Goal: Task Accomplishment & Management: Manage account settings

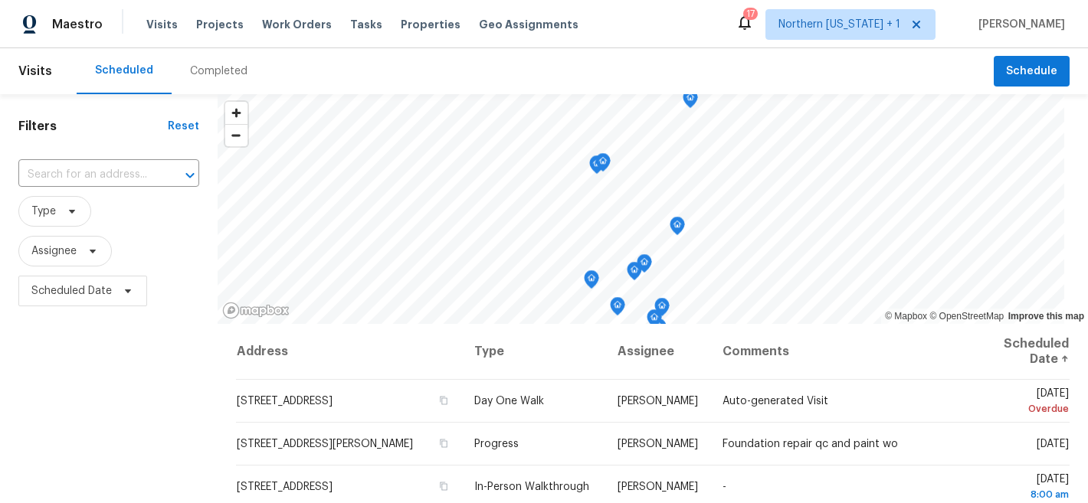
click at [129, 359] on div "Filters Reset ​ Type Assignee Scheduled Date" at bounding box center [109, 410] width 218 height 633
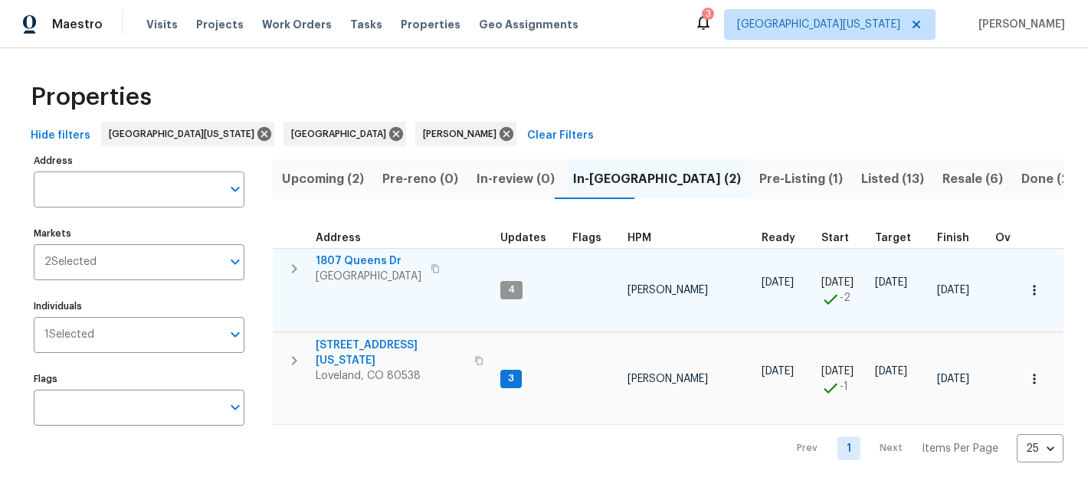
click at [378, 264] on span "1807 Queens Dr" at bounding box center [369, 261] width 106 height 15
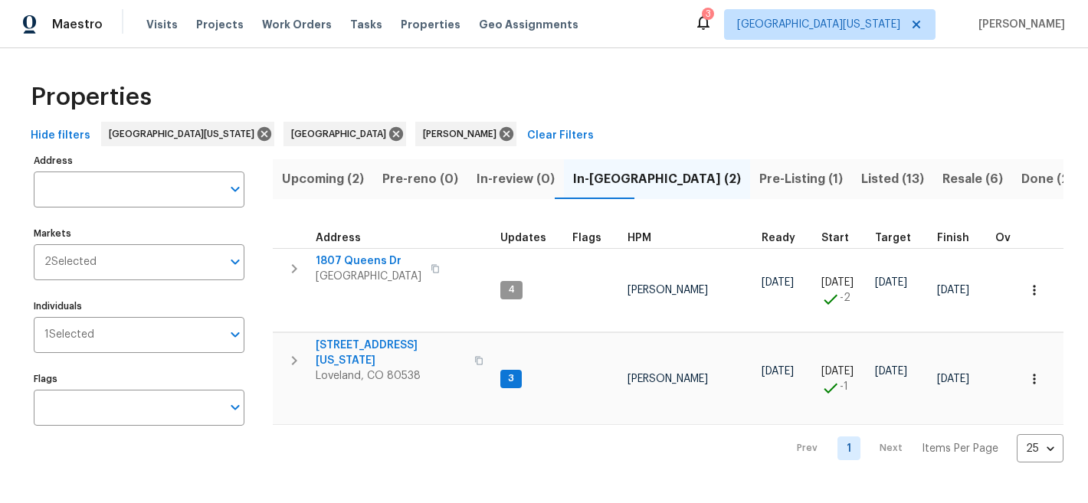
click at [581, 85] on div "Properties" at bounding box center [544, 97] width 1039 height 49
click at [590, 80] on div "Properties" at bounding box center [544, 97] width 1039 height 49
click at [601, 97] on div "Properties" at bounding box center [544, 97] width 1039 height 49
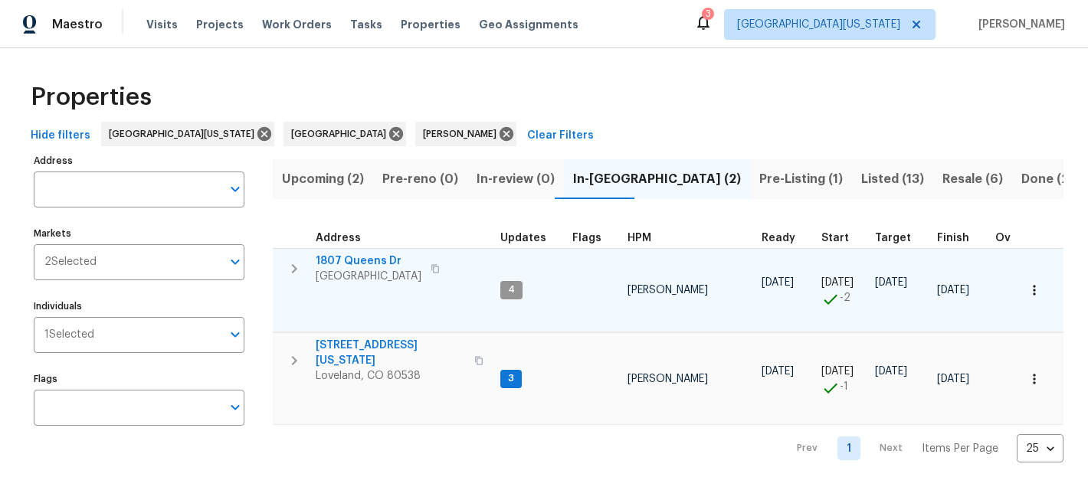
click at [381, 261] on span "1807 Queens Dr" at bounding box center [369, 261] width 106 height 15
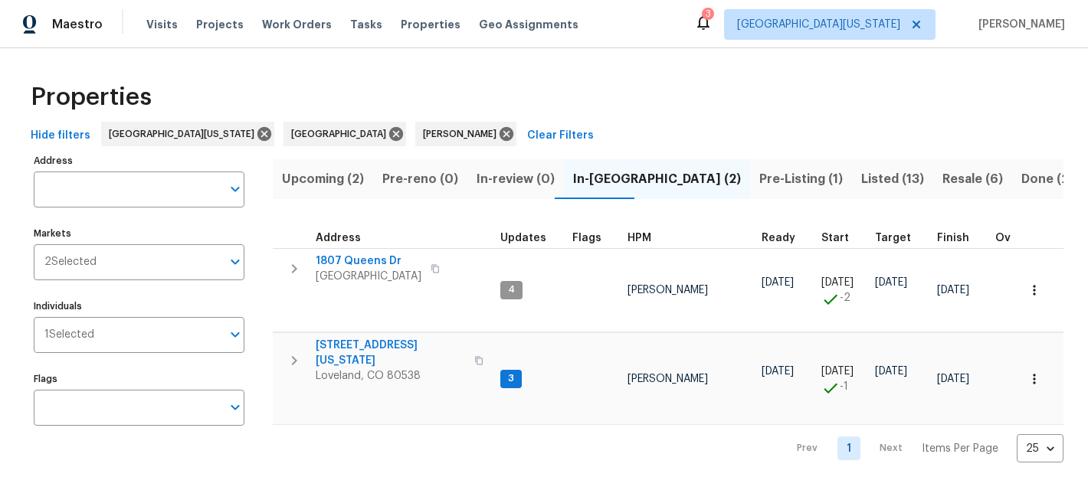
click at [617, 107] on div "Properties" at bounding box center [544, 97] width 1039 height 49
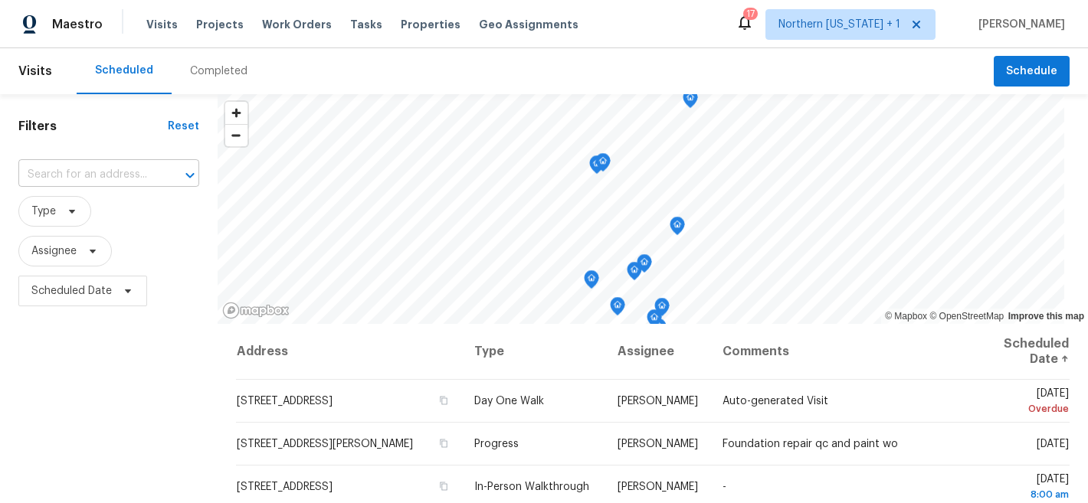
click at [101, 174] on input "text" at bounding box center [87, 175] width 138 height 24
type input "3617"
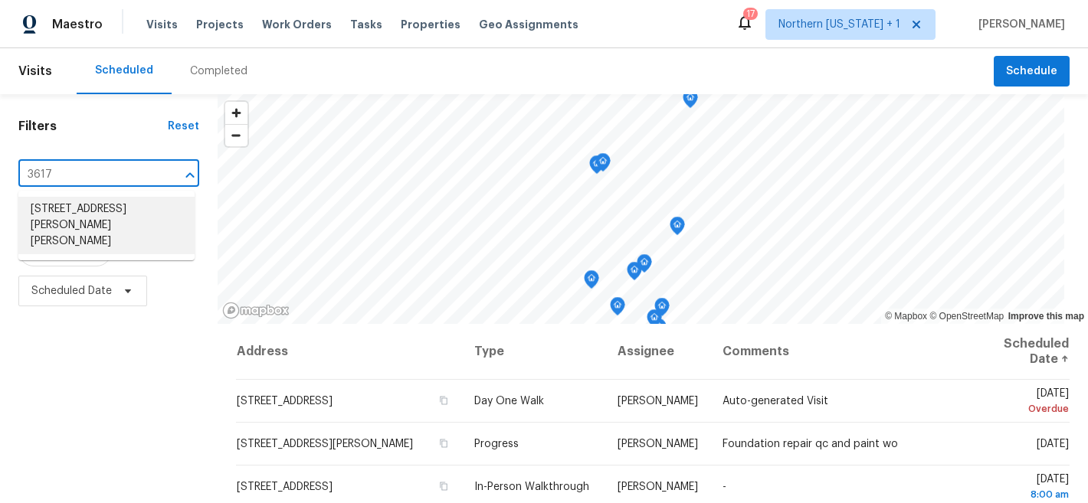
click at [111, 205] on li "3617 Mead St, Fort Collins, CO 80526" at bounding box center [106, 225] width 176 height 57
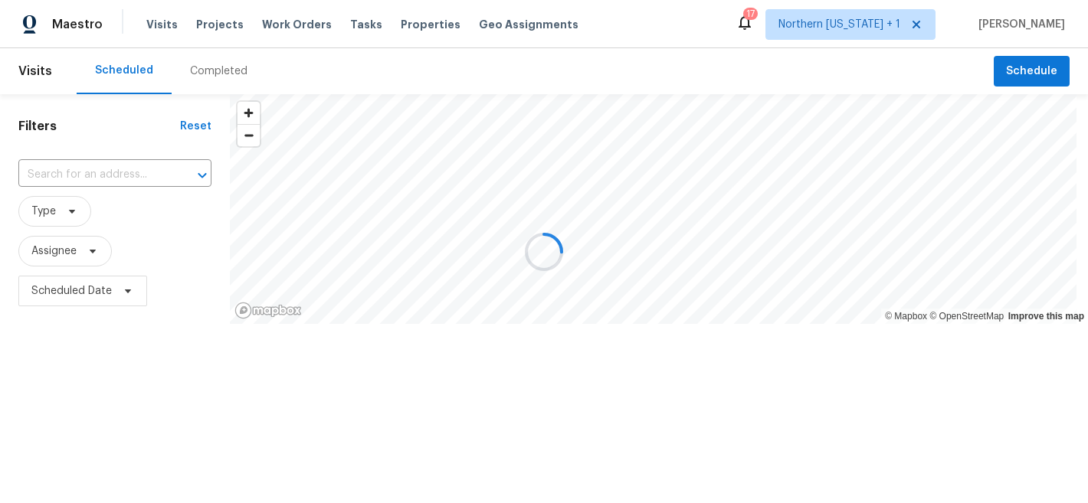
type input "3617 Mead St, Fort Collins, CO 80526"
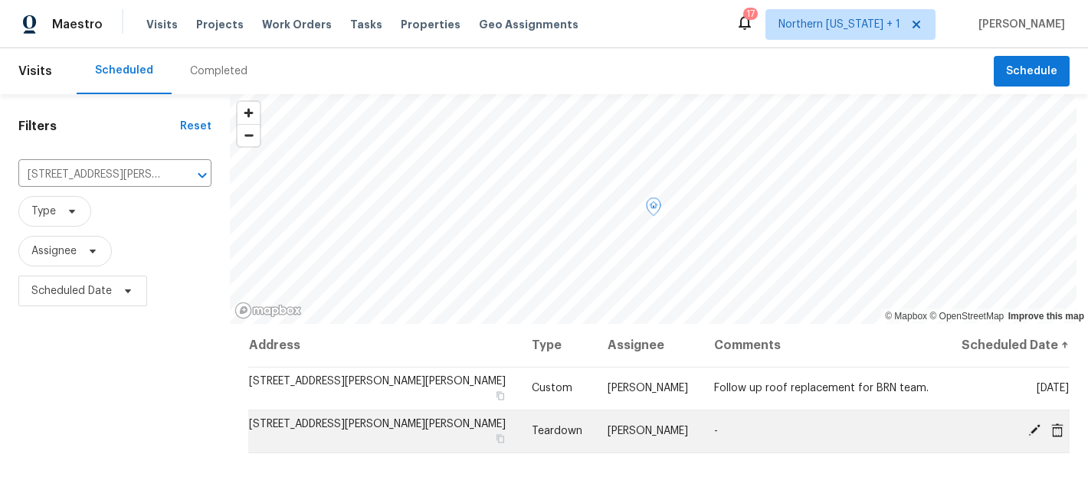
click at [1027, 431] on icon at bounding box center [1034, 431] width 14 height 14
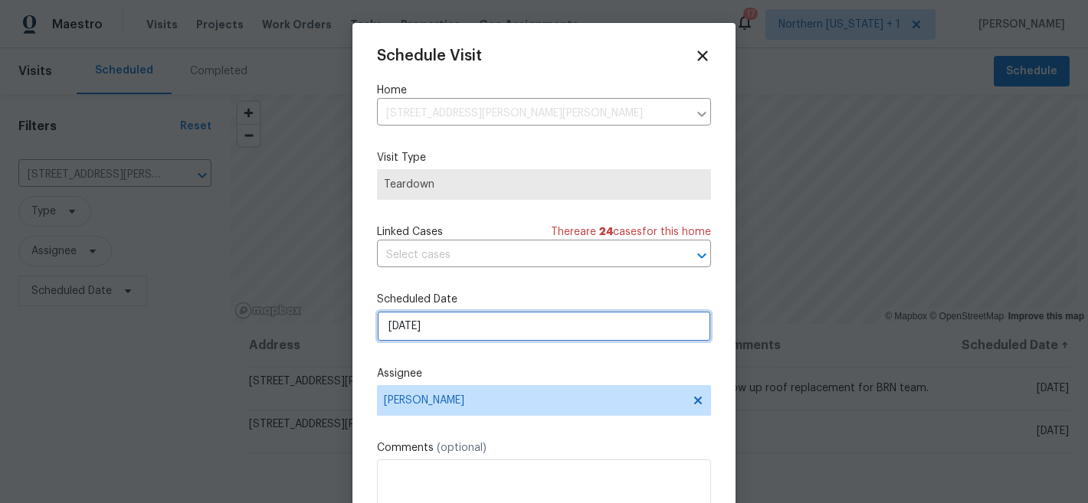
click at [459, 332] on input "10/20/2025" at bounding box center [544, 326] width 334 height 31
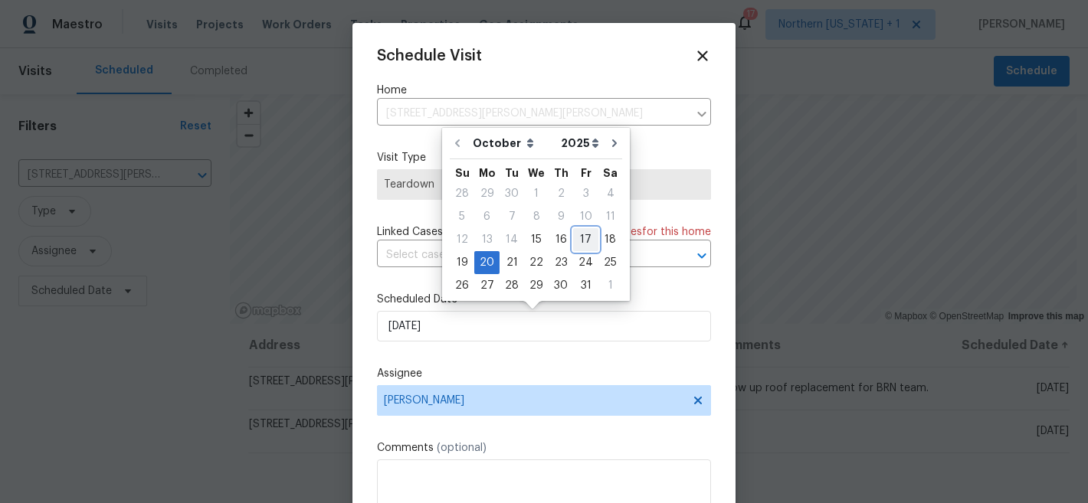
click at [581, 240] on div "17" at bounding box center [585, 239] width 25 height 21
type input "10/17/2025"
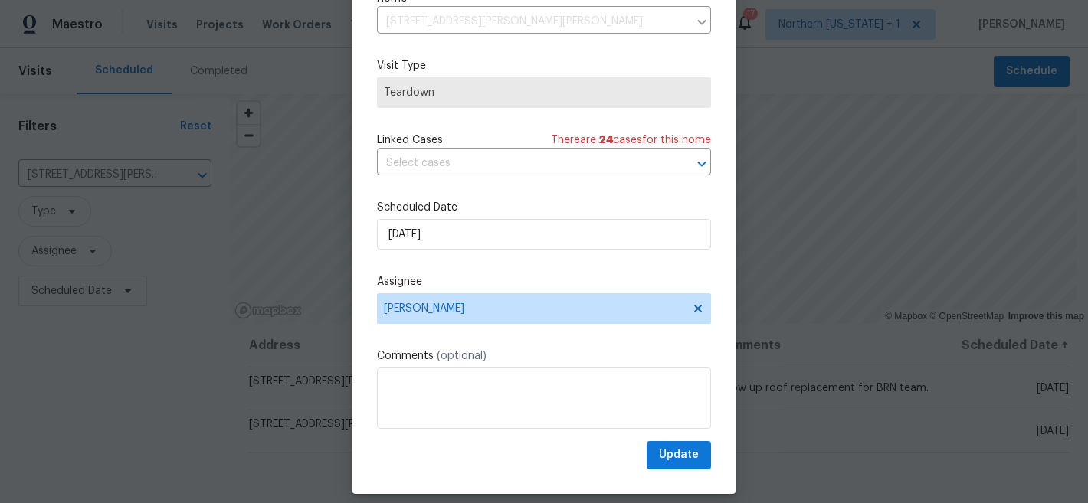
scroll to position [79, 0]
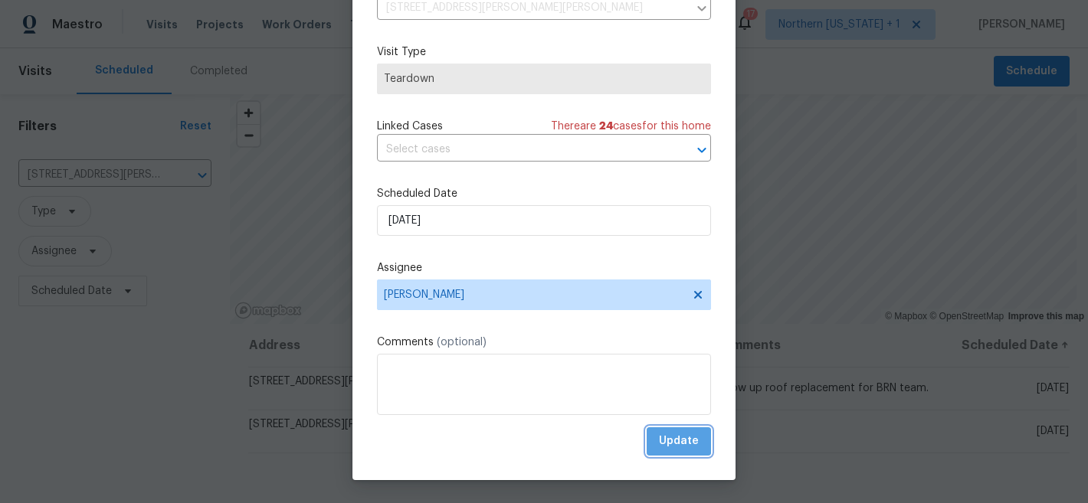
click at [675, 437] on span "Update" at bounding box center [679, 441] width 40 height 19
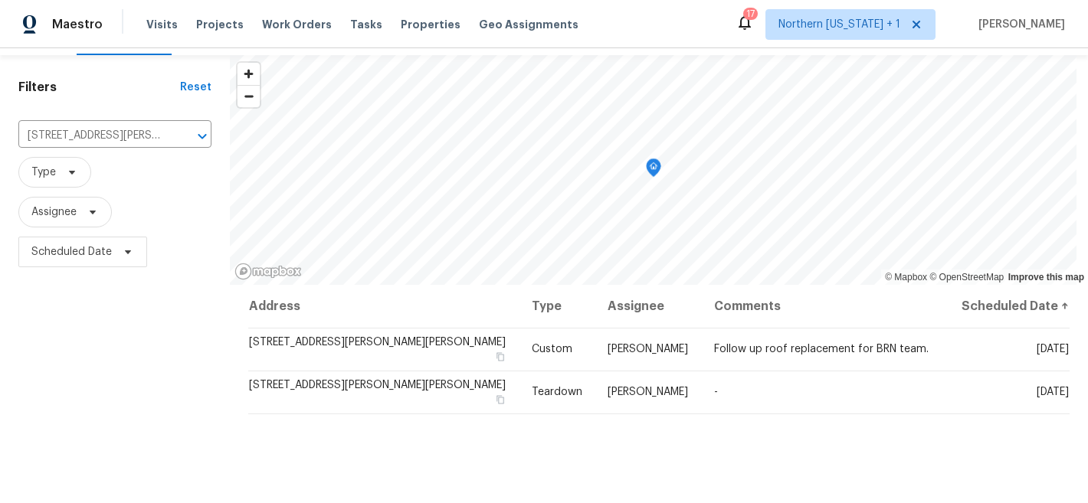
scroll to position [0, 0]
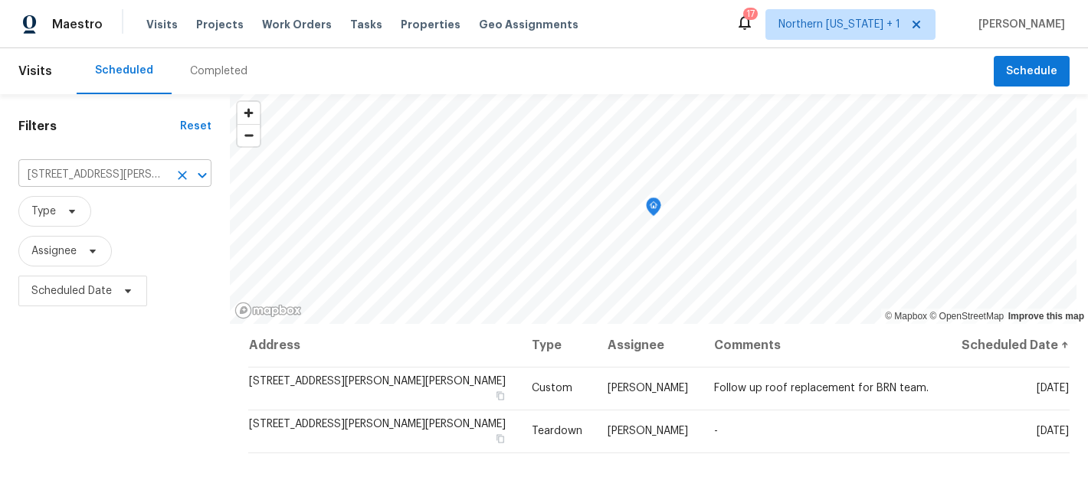
click at [156, 175] on input "3617 Mead St, Fort Collins, CO 80526" at bounding box center [93, 175] width 150 height 24
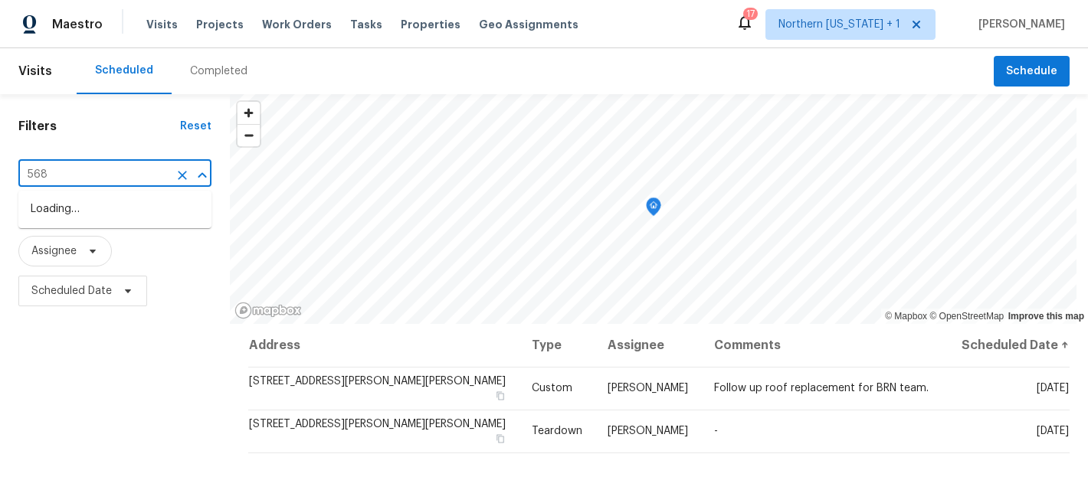
type input "5680"
click at [149, 208] on li "5680 W 71st Ave, Arvada, CO 80003" at bounding box center [114, 209] width 193 height 25
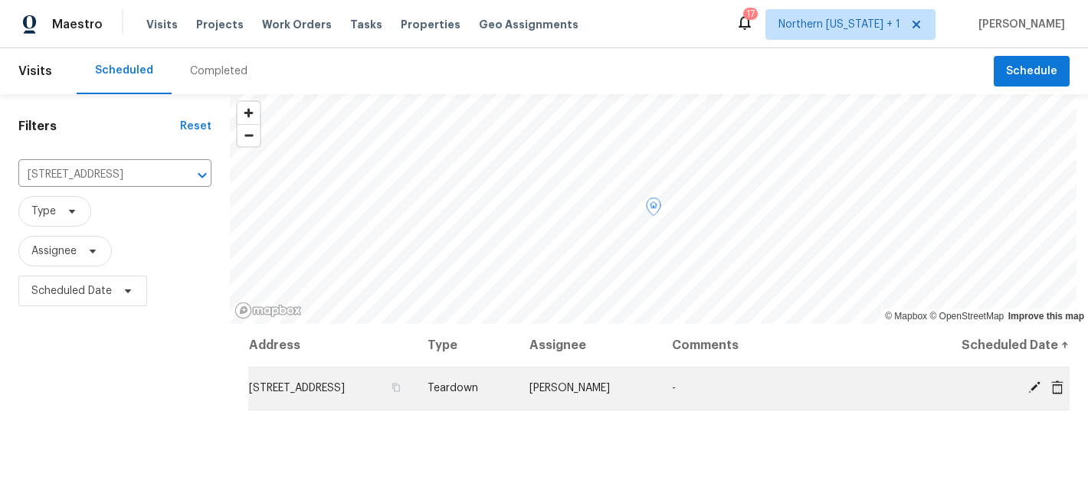
click at [1027, 391] on icon at bounding box center [1034, 388] width 14 height 14
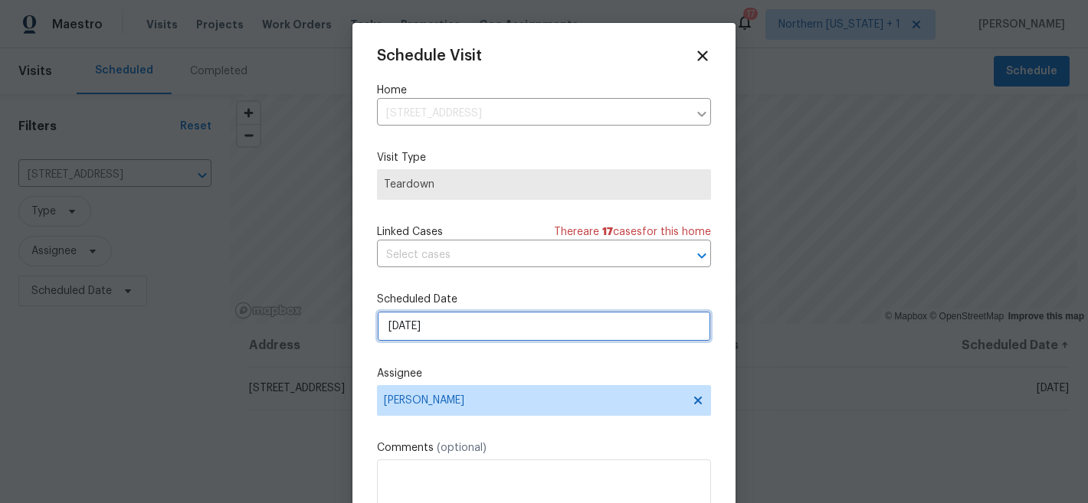
click at [415, 329] on input "10/19/2025" at bounding box center [544, 326] width 334 height 31
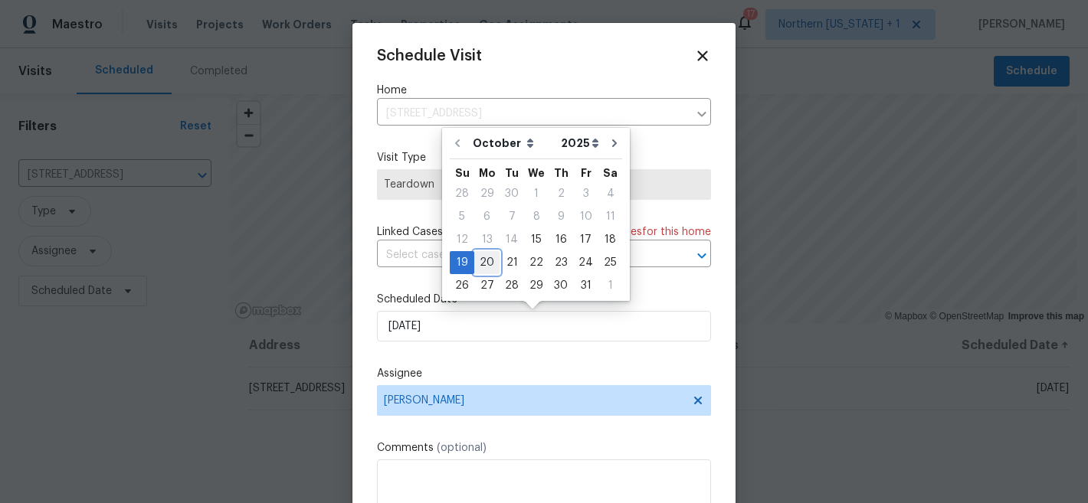
click at [487, 270] on div "20" at bounding box center [486, 262] width 25 height 21
type input "10/20/2025"
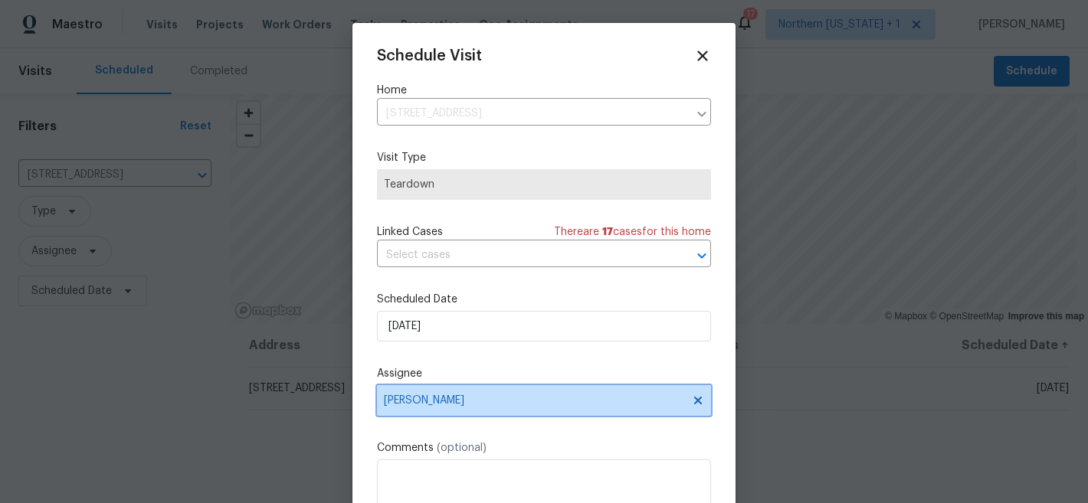
click at [577, 399] on span "[PERSON_NAME]" at bounding box center [534, 401] width 300 height 12
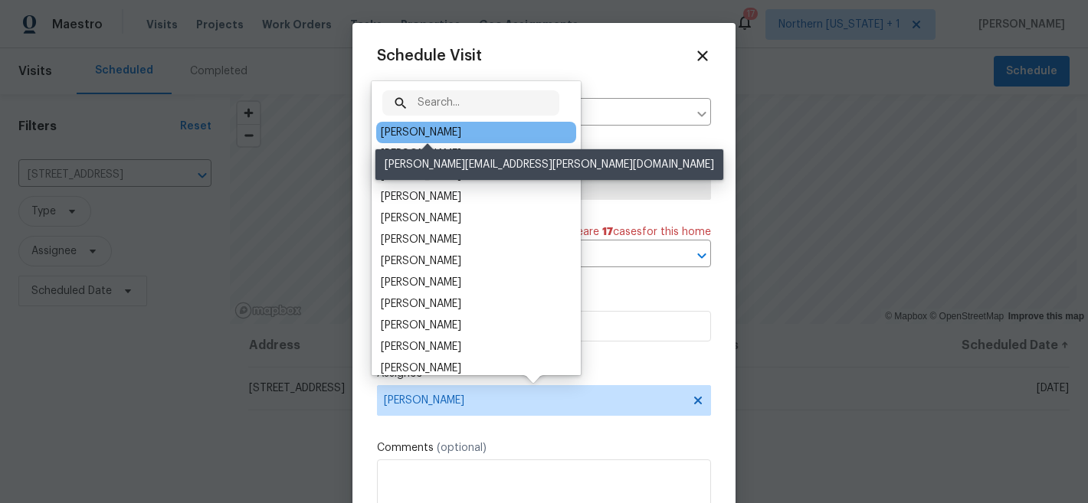
click at [461, 127] on div "Andrew McCuskey" at bounding box center [421, 132] width 80 height 15
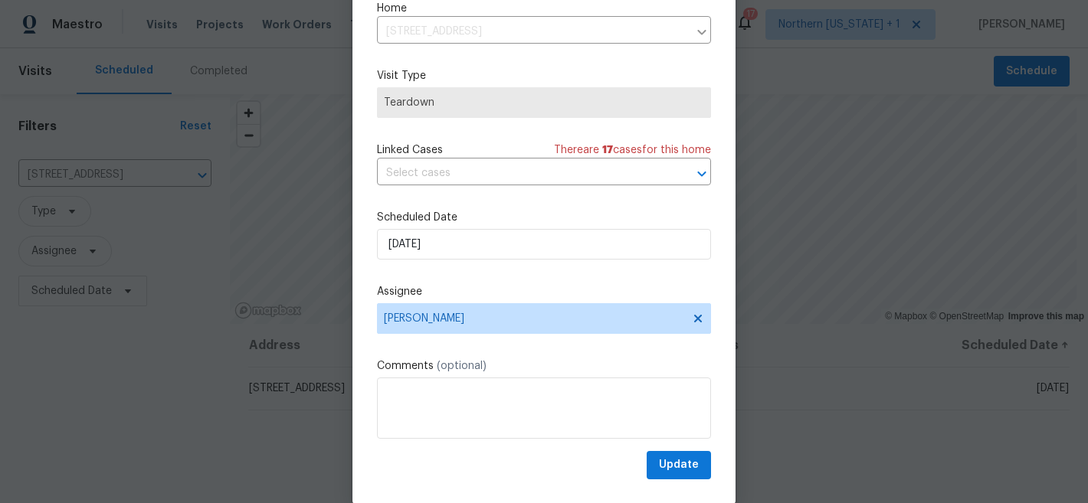
scroll to position [79, 0]
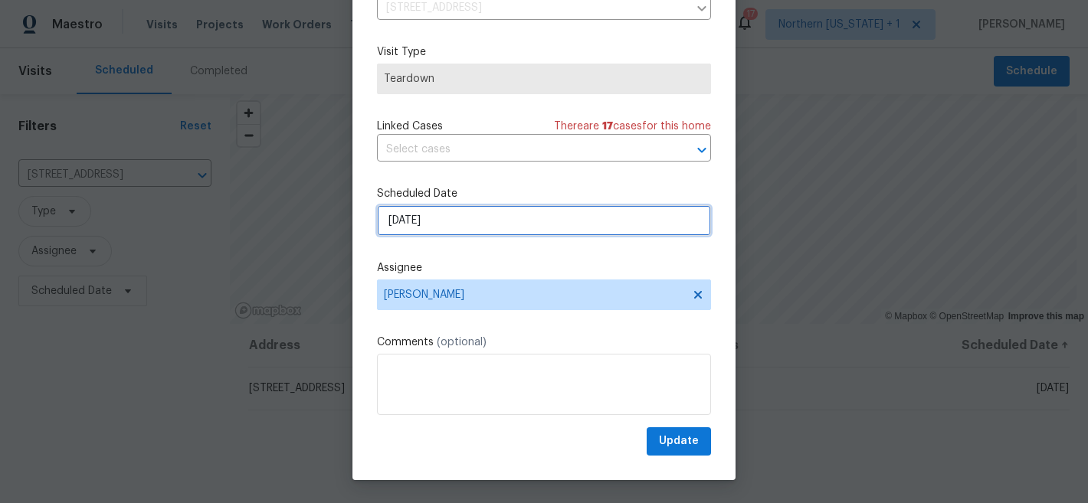
click at [597, 221] on input "10/20/2025" at bounding box center [544, 220] width 334 height 31
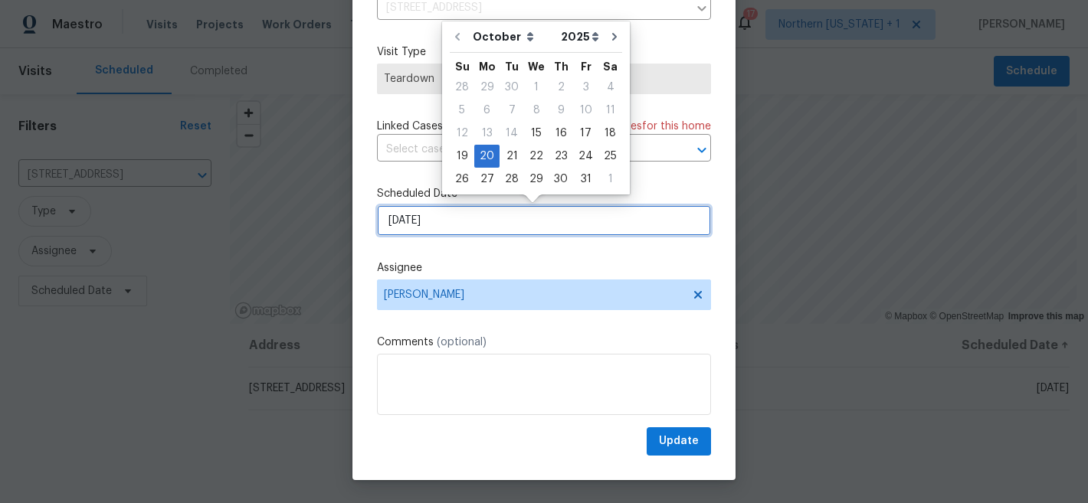
click at [597, 221] on input "10/20/2025" at bounding box center [544, 220] width 334 height 31
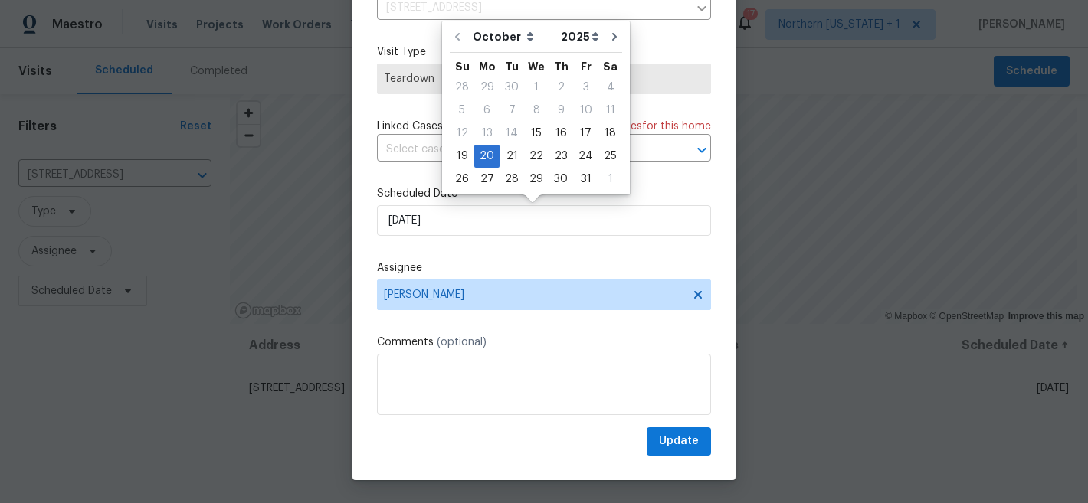
click at [584, 455] on div "Update" at bounding box center [544, 441] width 334 height 28
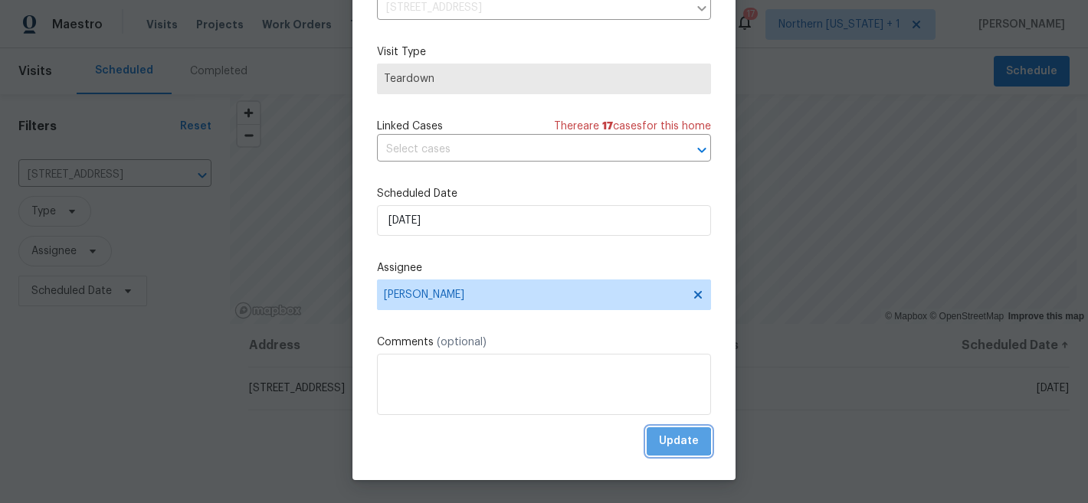
click at [661, 441] on span "Update" at bounding box center [679, 441] width 40 height 19
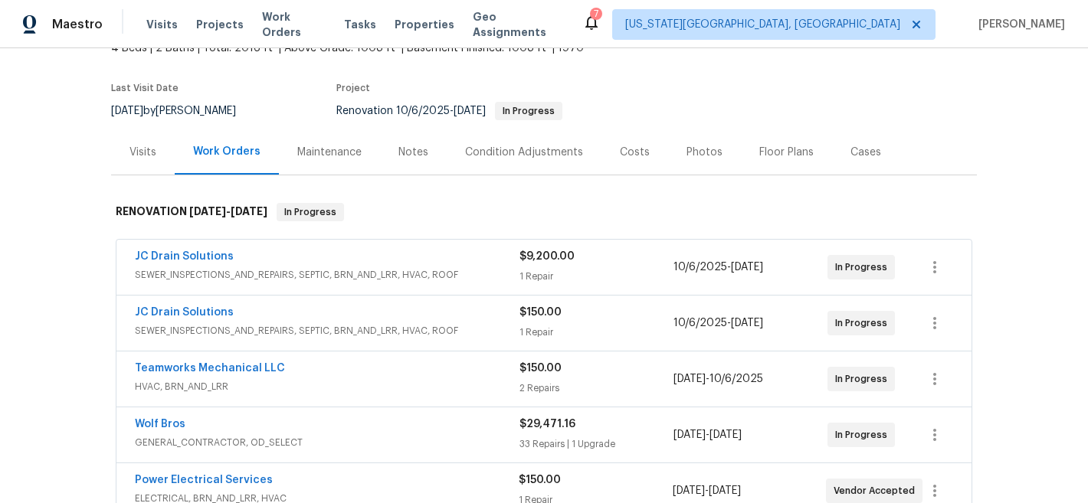
scroll to position [140, 0]
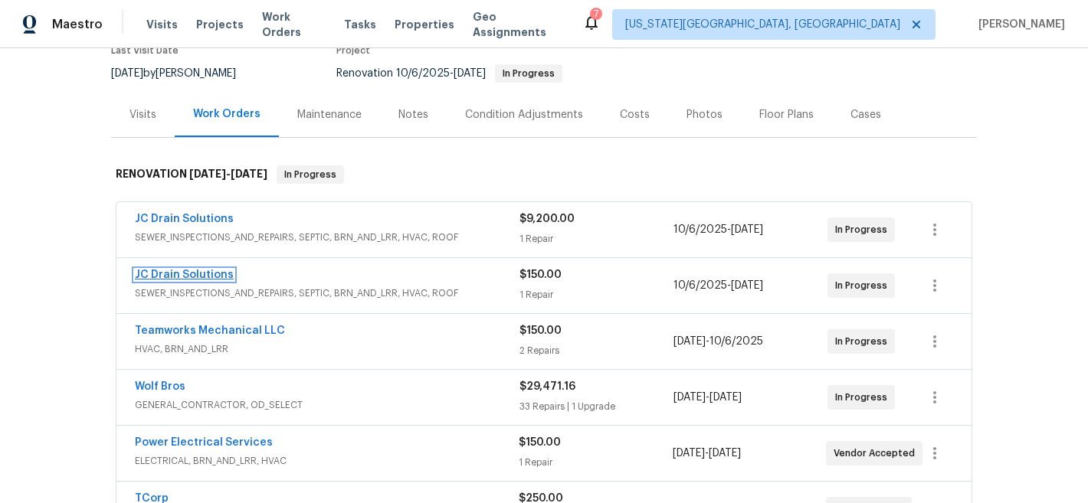
click at [188, 276] on link "JC Drain Solutions" at bounding box center [184, 275] width 99 height 11
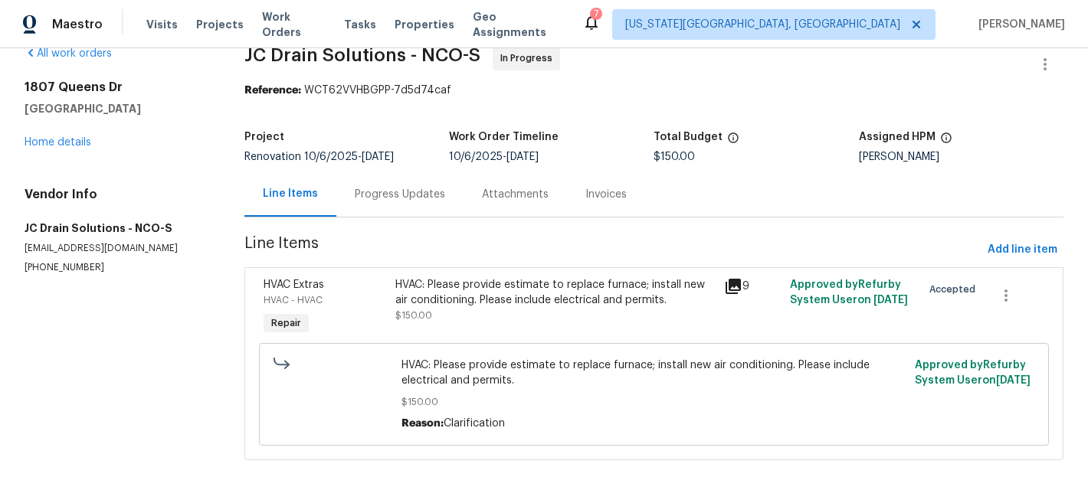
scroll to position [39, 0]
click at [382, 187] on div "Progress Updates" at bounding box center [400, 194] width 90 height 15
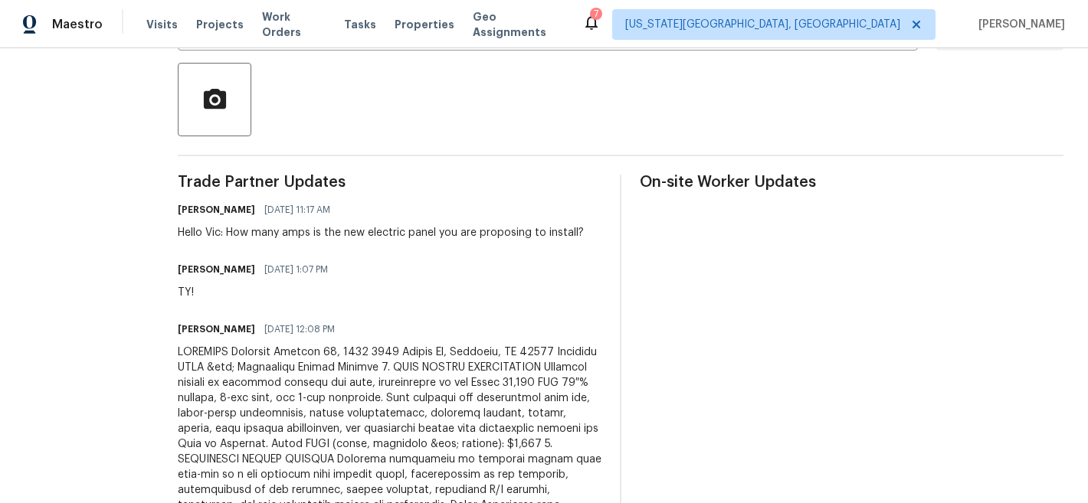
scroll to position [352, 0]
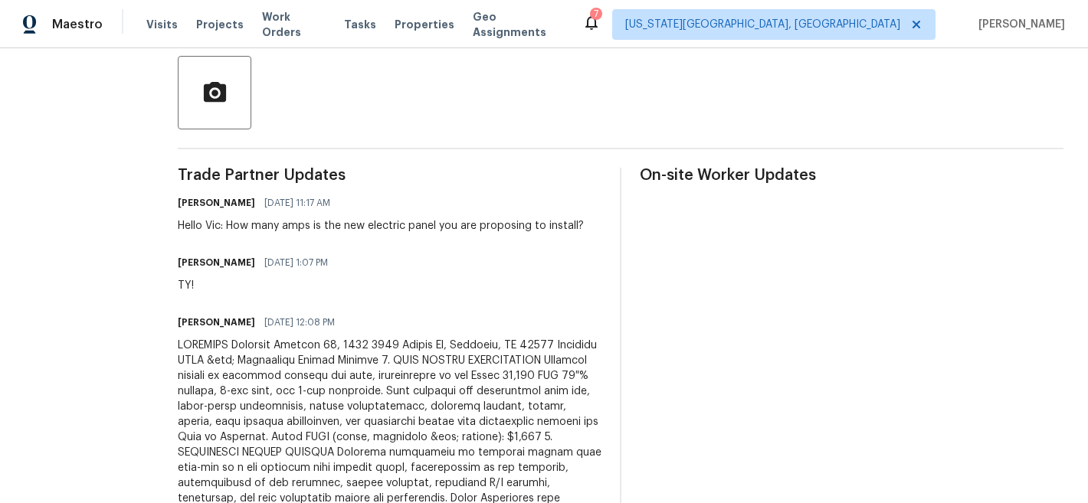
click at [398, 229] on div "Hello Vic: How many amps is the new electric panel you are proposing to install?" at bounding box center [381, 225] width 406 height 15
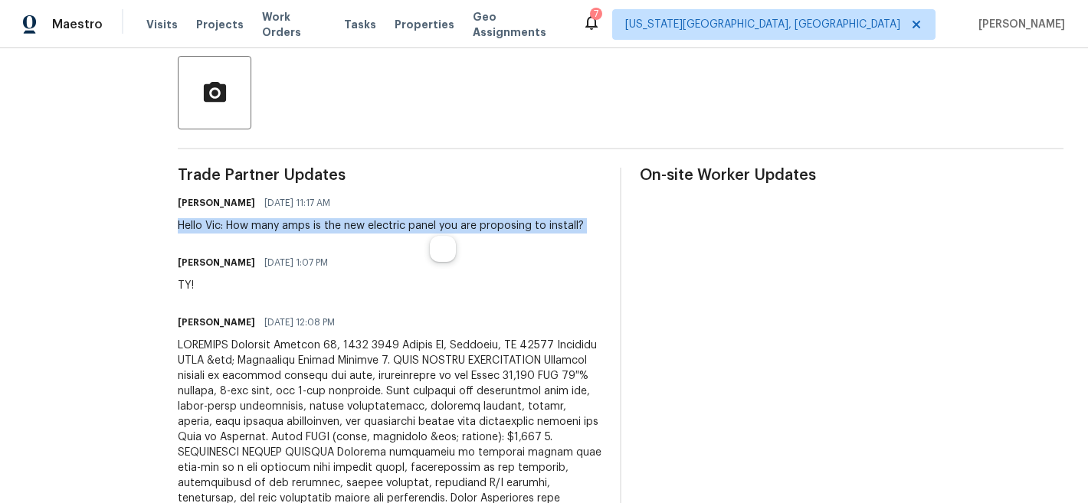
click at [398, 230] on div "Hello Vic: How many amps is the new electric panel you are proposing to install?" at bounding box center [381, 225] width 406 height 15
copy div "Hello Vic: How many amps is the new electric panel you are proposing to install?"
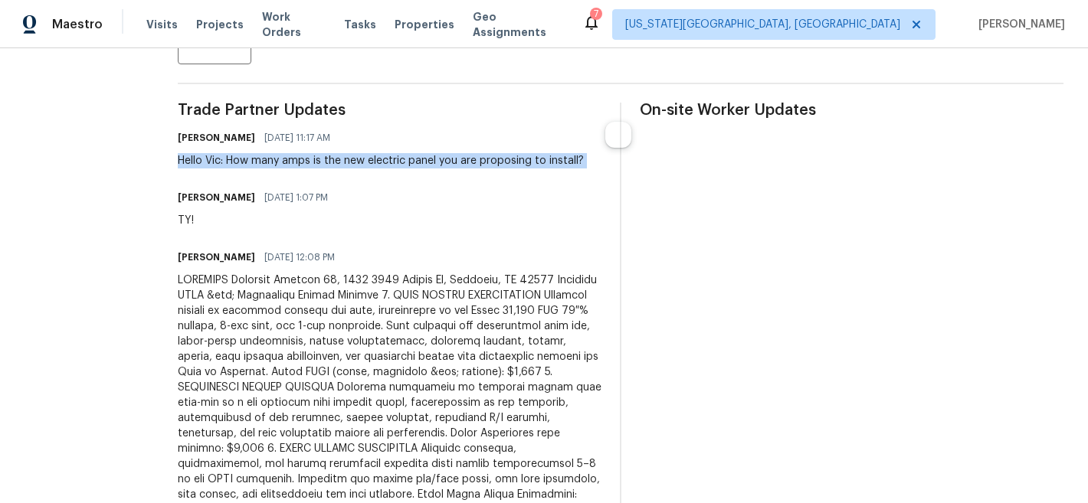
scroll to position [486, 0]
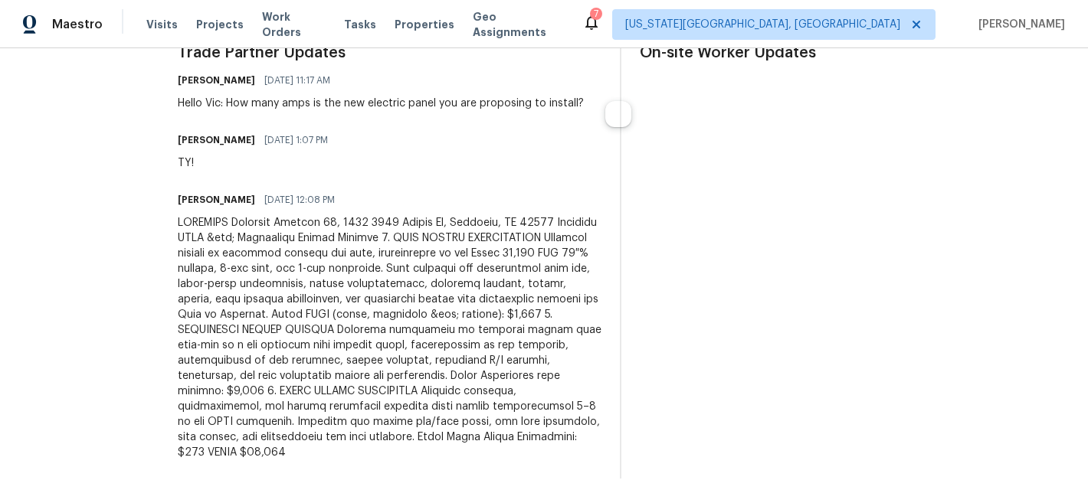
click at [503, 315] on div at bounding box center [390, 337] width 424 height 245
click at [499, 308] on div at bounding box center [390, 337] width 424 height 245
click at [444, 283] on div at bounding box center [390, 337] width 424 height 245
click at [519, 319] on div at bounding box center [390, 337] width 424 height 245
click at [489, 323] on div at bounding box center [390, 337] width 424 height 245
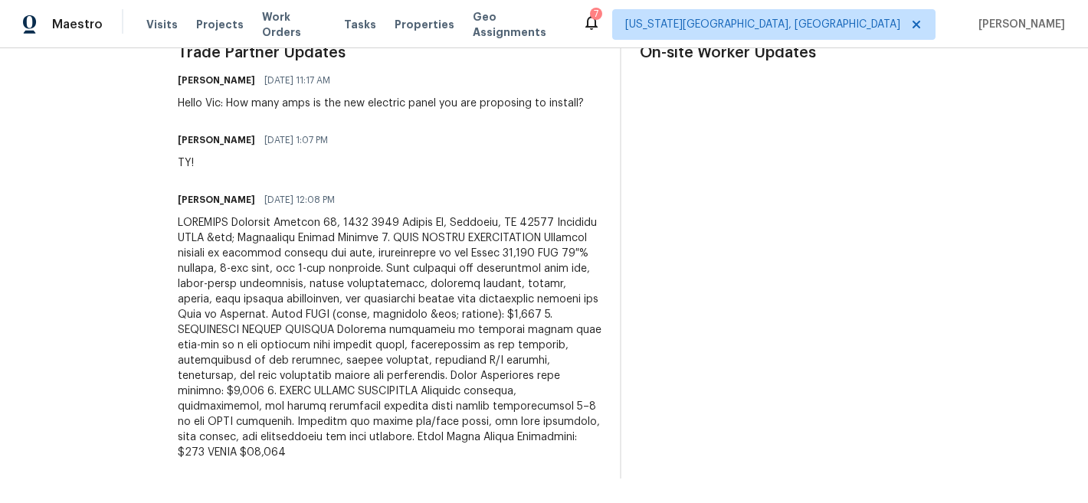
click at [382, 240] on div at bounding box center [390, 337] width 424 height 245
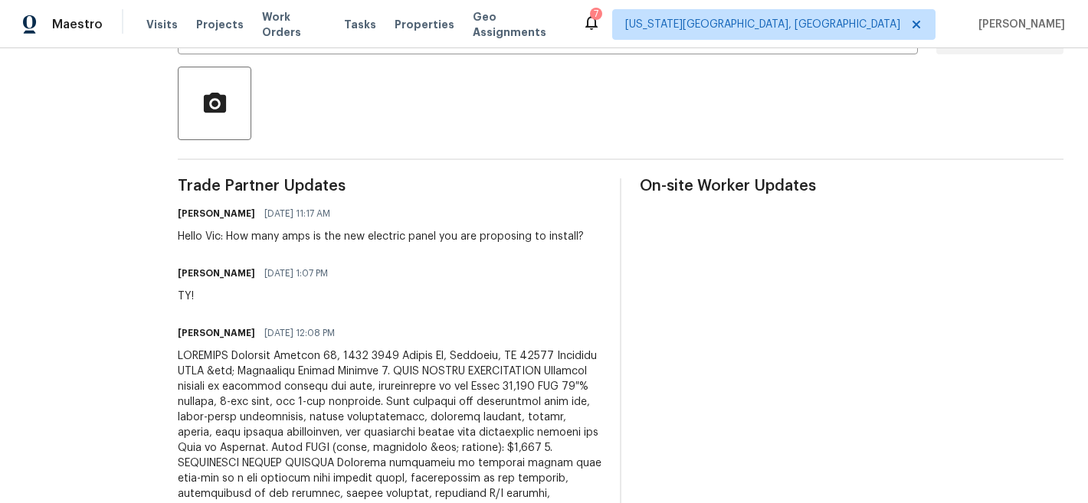
scroll to position [0, 0]
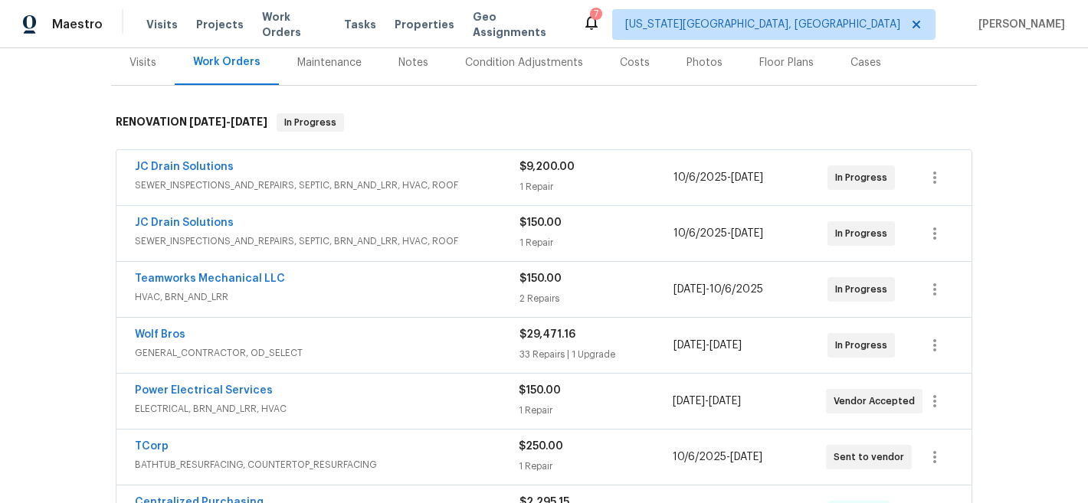
scroll to position [139, 0]
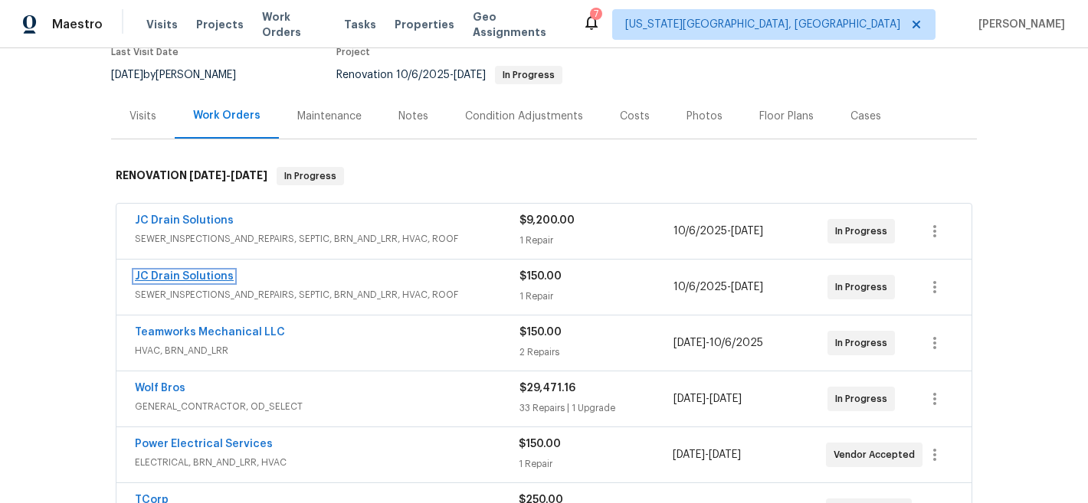
click at [181, 278] on link "JC Drain Solutions" at bounding box center [184, 276] width 99 height 11
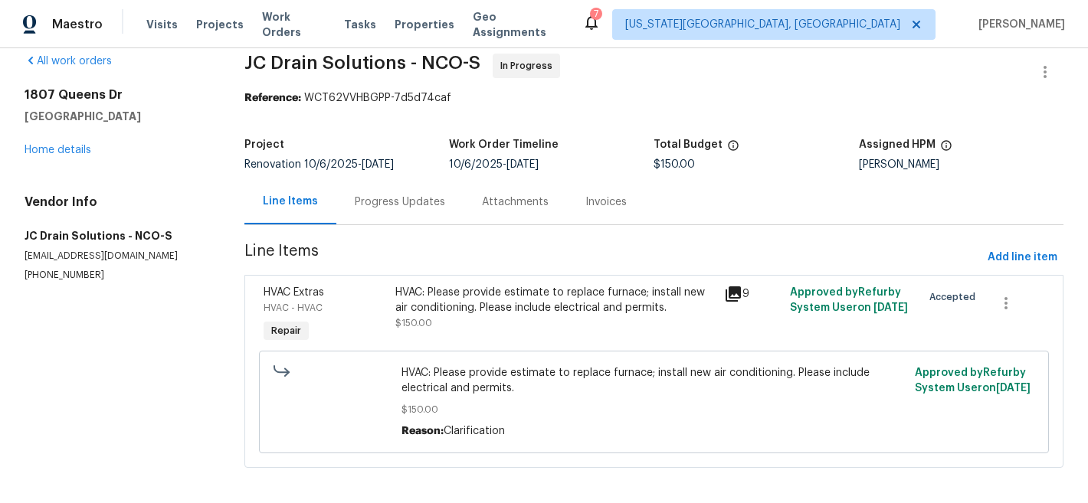
scroll to position [39, 0]
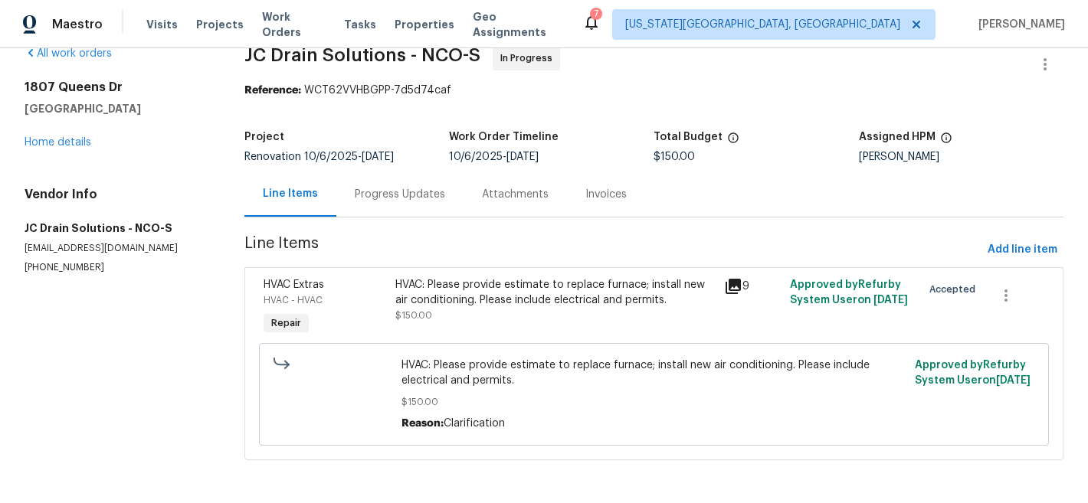
click at [397, 187] on div "Progress Updates" at bounding box center [400, 194] width 90 height 15
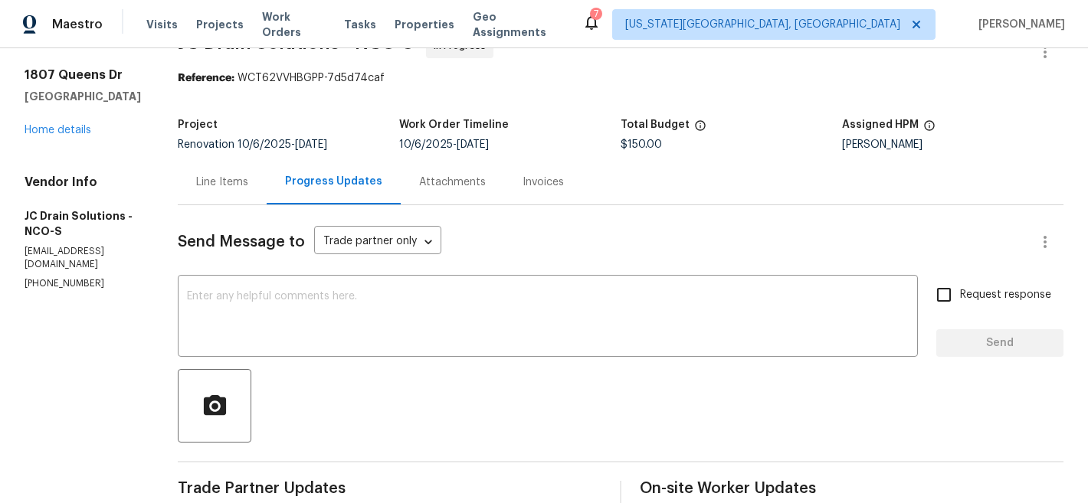
click at [744, 227] on div "Send Message to Trade partner only Trade partner only ​" at bounding box center [602, 242] width 849 height 37
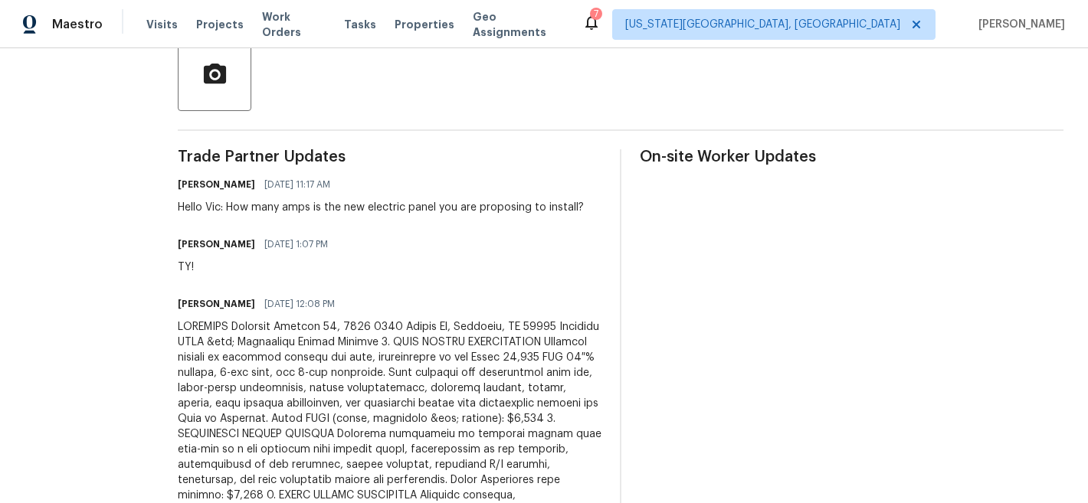
scroll to position [411, 0]
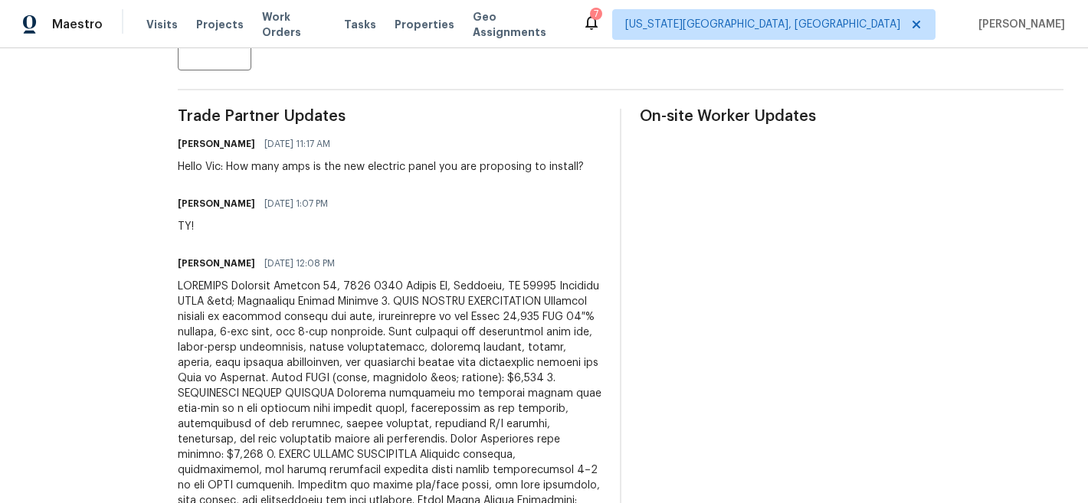
click at [514, 398] on div at bounding box center [390, 401] width 424 height 245
click at [535, 398] on div at bounding box center [390, 401] width 424 height 245
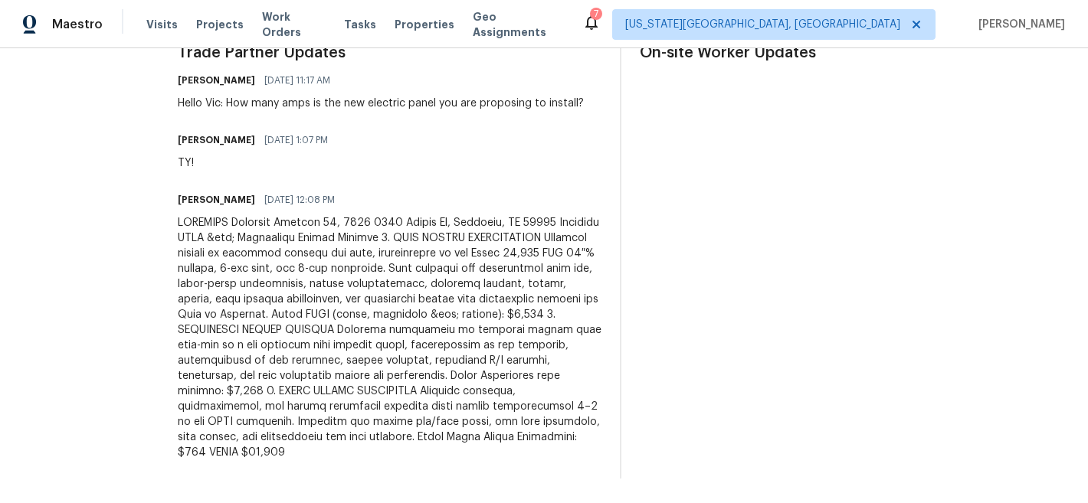
scroll to position [486, 0]
click at [264, 320] on div at bounding box center [390, 337] width 424 height 245
click at [292, 320] on div at bounding box center [390, 337] width 424 height 245
click at [254, 309] on div at bounding box center [390, 337] width 424 height 245
click at [416, 363] on div at bounding box center [390, 337] width 424 height 245
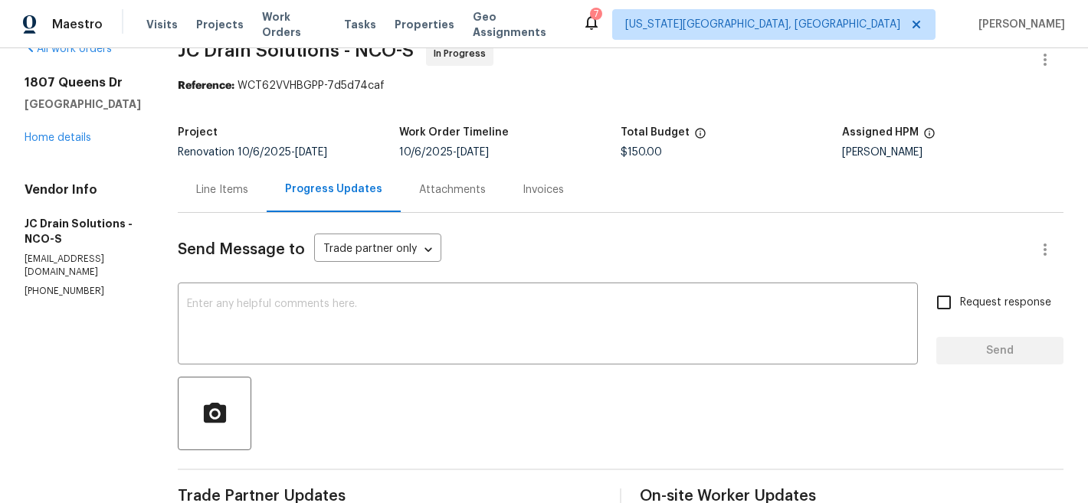
scroll to position [0, 0]
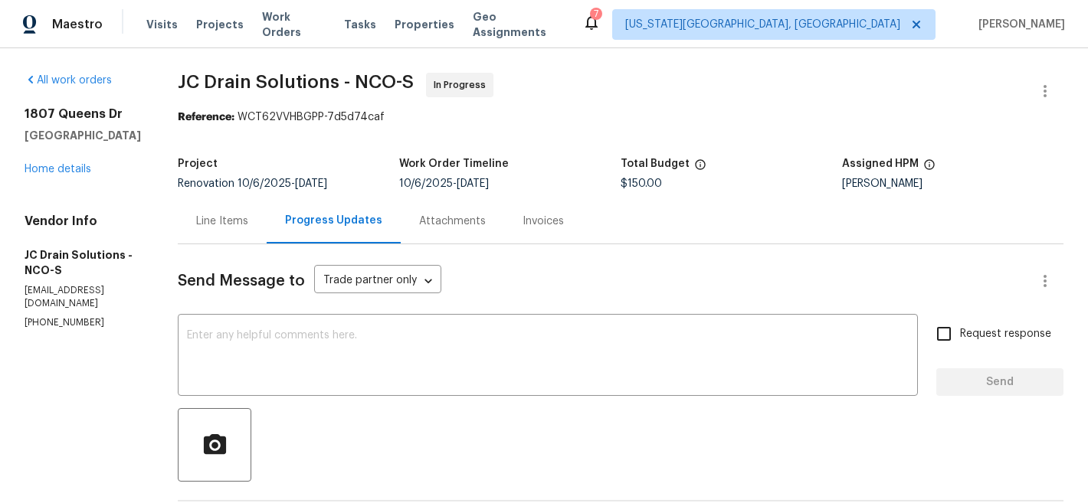
click at [646, 79] on span "JC Drain Solutions - NCO-S In Progress" at bounding box center [602, 91] width 849 height 37
